Goal: Communication & Community: Connect with others

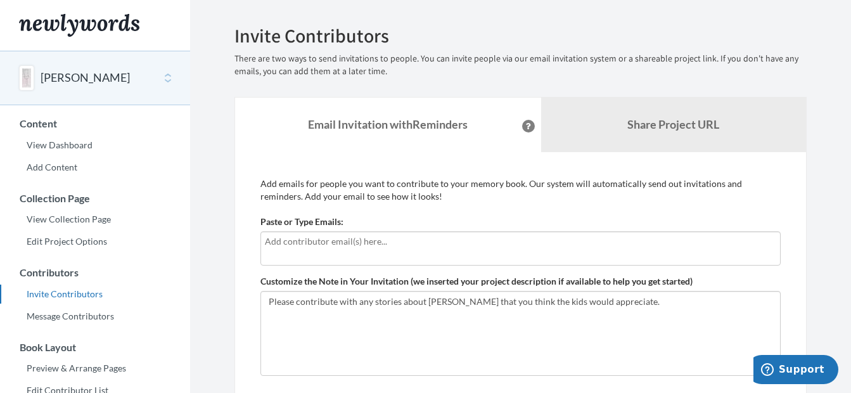
click at [301, 245] on input "text" at bounding box center [520, 241] width 511 height 14
type input "[EMAIL_ADDRESS][PERSON_NAME][DOMAIN_NAME]"
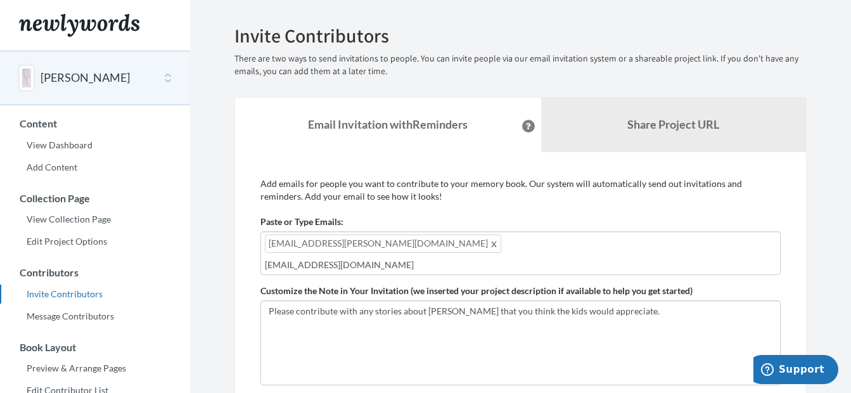
type input "[EMAIL_ADDRESS][DOMAIN_NAME]"
type input "j"
type input "[PERSON_NAME][EMAIL_ADDRESS][DOMAIN_NAME]"
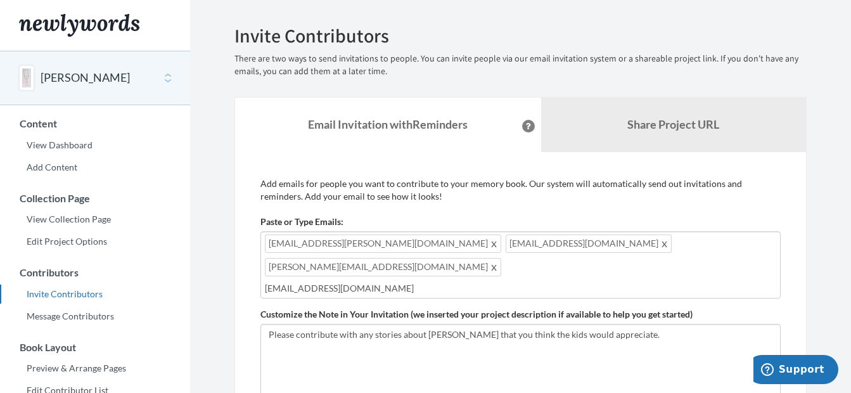
type input "[EMAIL_ADDRESS][DOMAIN_NAME]"
type input "[PERSON_NAME][EMAIL_ADDRESS][PERSON_NAME][DOMAIN_NAME]"
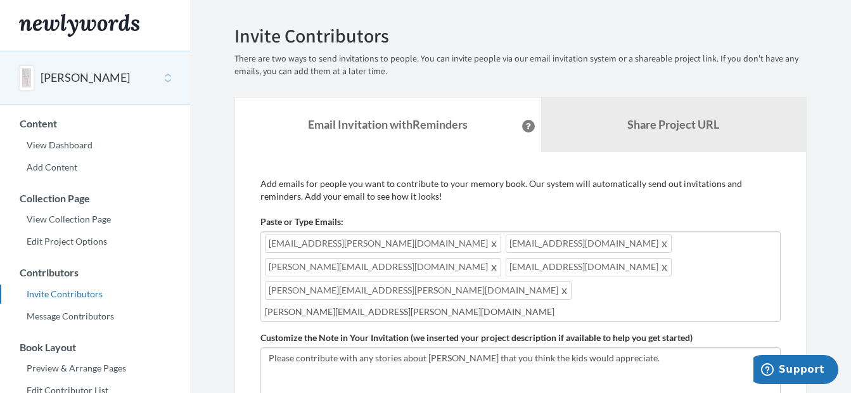
type input "[PERSON_NAME][EMAIL_ADDRESS][PERSON_NAME][DOMAIN_NAME]"
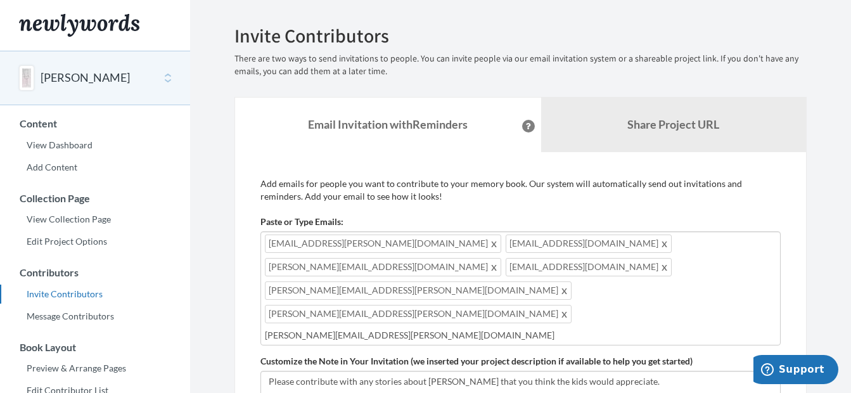
type input "[PERSON_NAME][EMAIL_ADDRESS][PERSON_NAME][DOMAIN_NAME]"
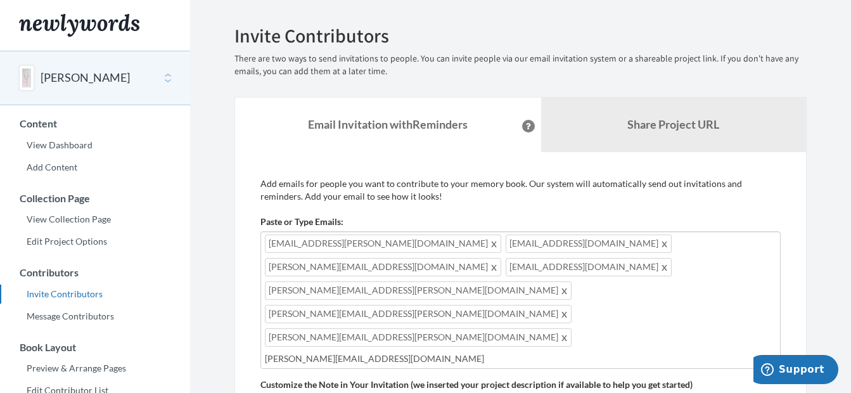
type input "[PERSON_NAME][EMAIL_ADDRESS][DOMAIN_NAME]"
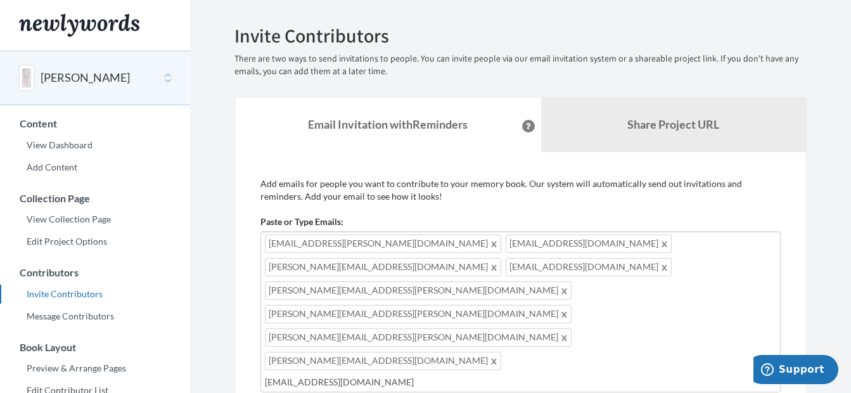
type input "[EMAIL_ADDRESS][DOMAIN_NAME]"
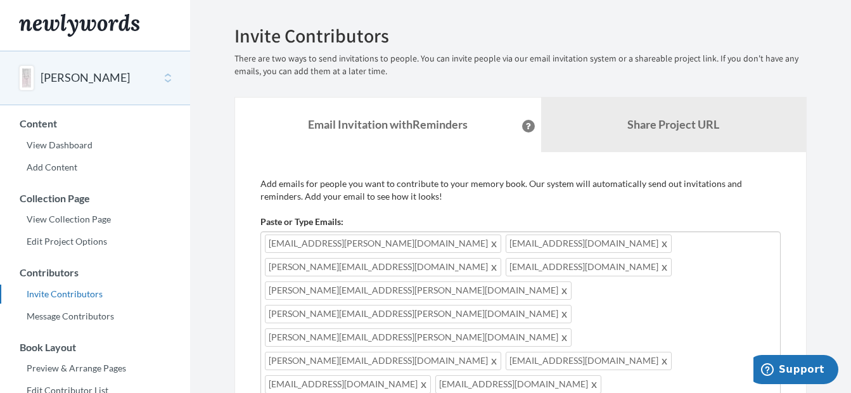
type input "[EMAIL_ADDRESS][DOMAIN_NAME]"
type input "[PERSON_NAME][EMAIL_ADDRESS][PERSON_NAME][DOMAIN_NAME]"
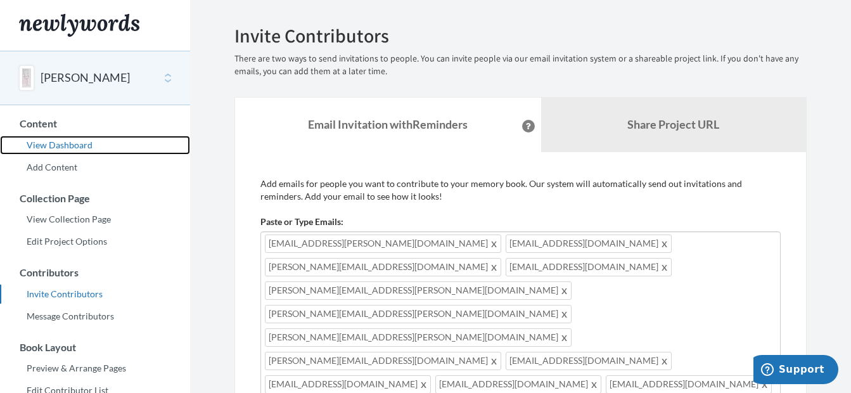
click at [64, 146] on link "View Dashboard" at bounding box center [95, 145] width 190 height 19
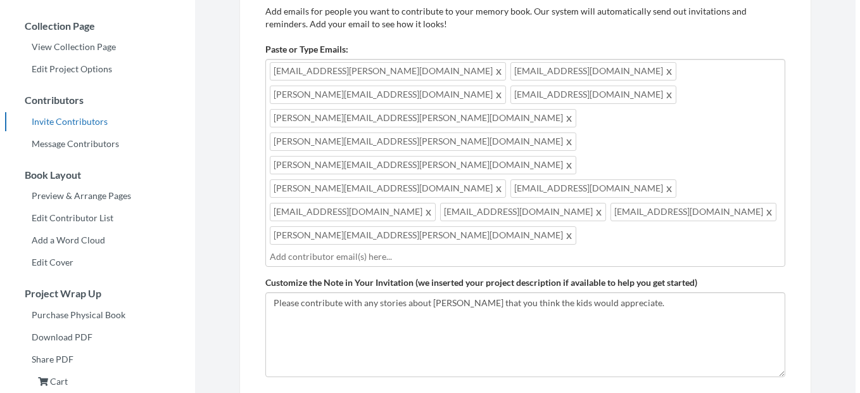
scroll to position [190, 0]
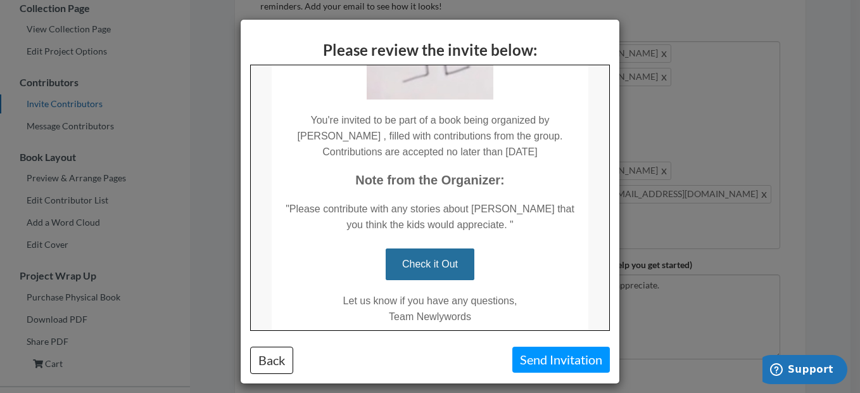
scroll to position [380, 0]
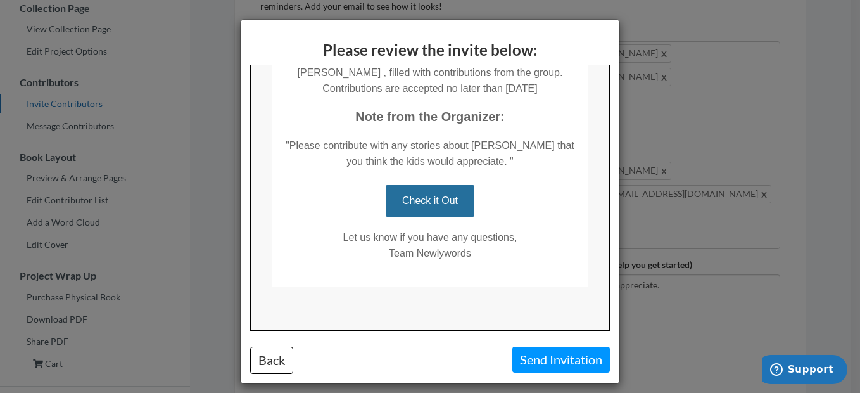
click at [433, 192] on link "Check it Out" at bounding box center [429, 200] width 89 height 32
click at [433, 200] on link "Check it Out" at bounding box center [429, 200] width 89 height 32
click at [544, 361] on button "Send Invitation" at bounding box center [562, 360] width 98 height 26
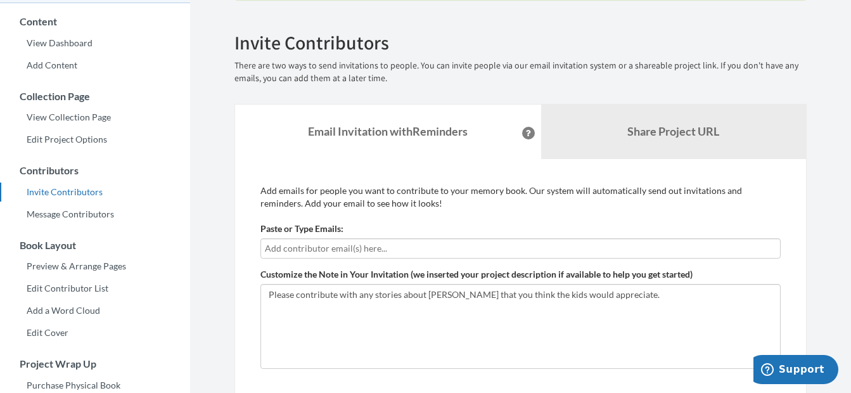
scroll to position [63, 0]
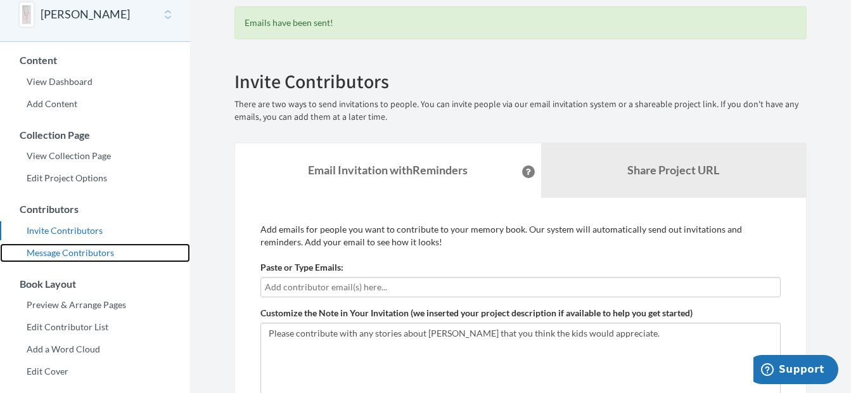
click at [70, 245] on link "Message Contributors" at bounding box center [95, 252] width 190 height 19
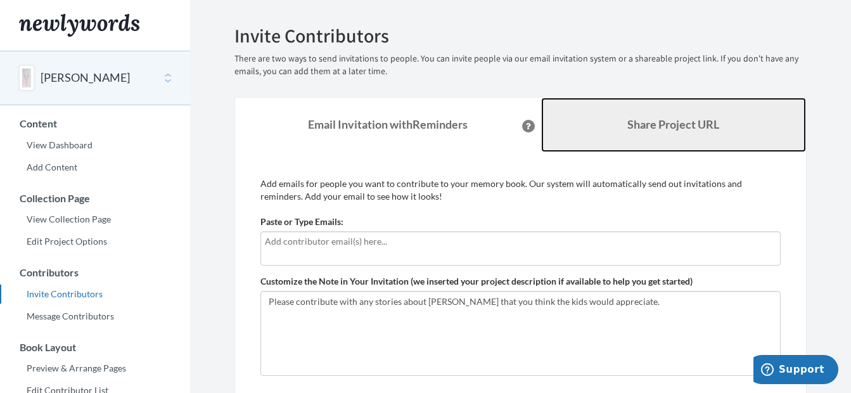
click at [633, 126] on b "Share Project URL" at bounding box center [673, 124] width 92 height 14
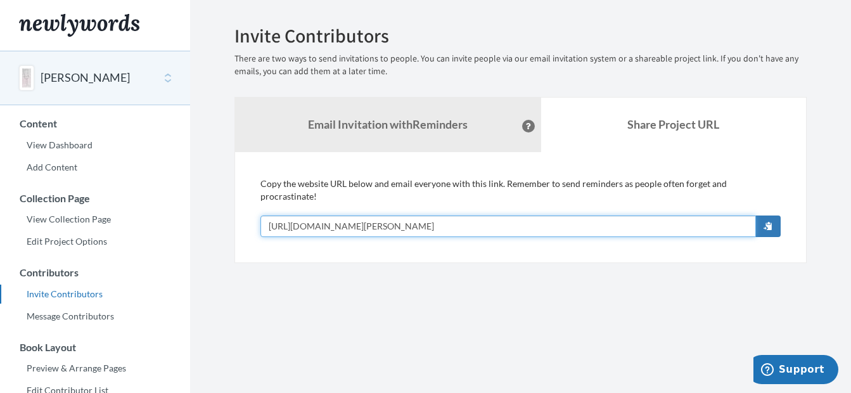
click at [457, 215] on input "[URL][DOMAIN_NAME][PERSON_NAME]" at bounding box center [508, 226] width 496 height 22
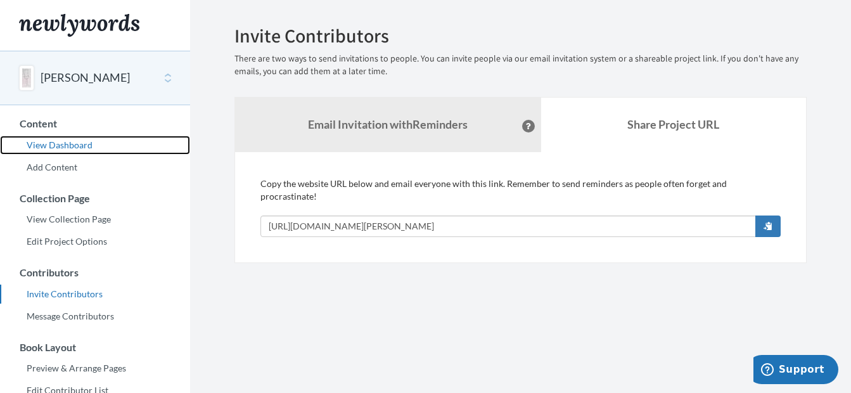
click at [60, 144] on link "View Dashboard" at bounding box center [95, 145] width 190 height 19
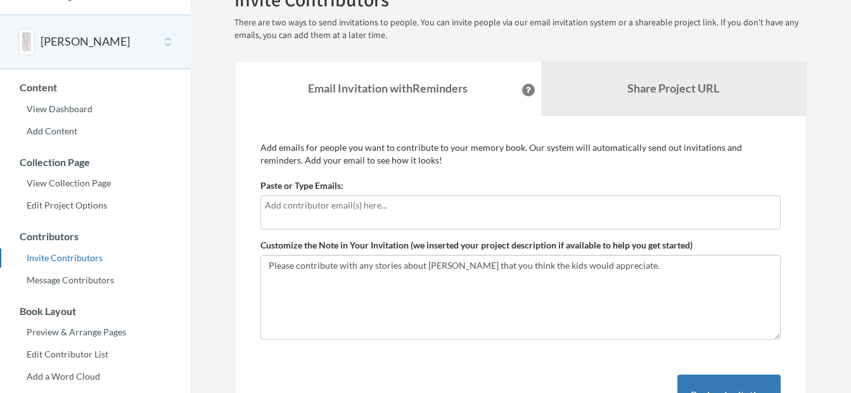
scroll to position [63, 0]
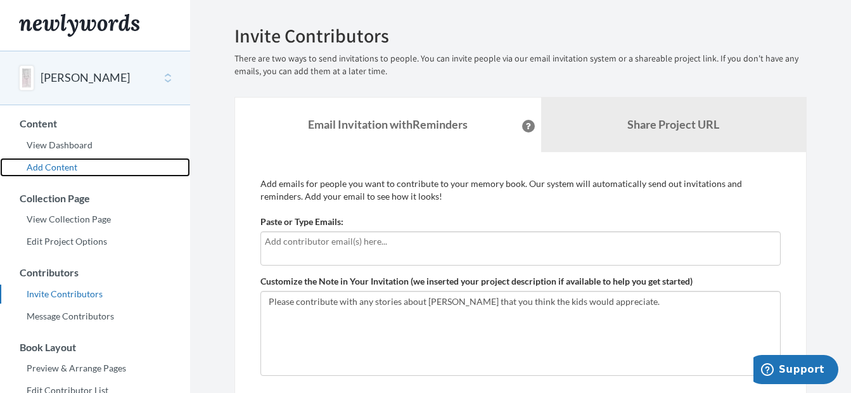
click at [53, 165] on link "Add Content" at bounding box center [95, 167] width 190 height 19
